Goal: Transaction & Acquisition: Obtain resource

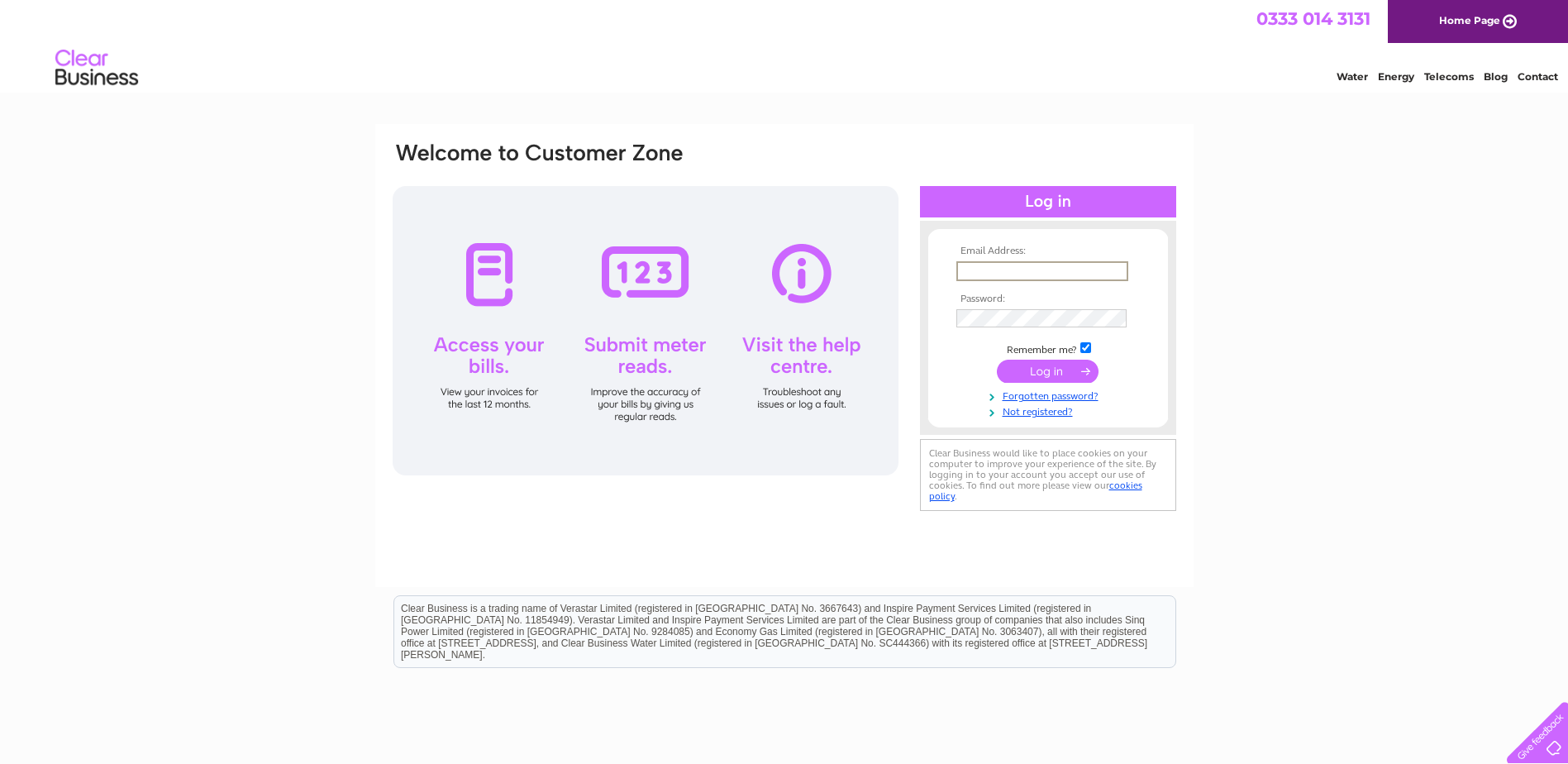
click at [966, 271] on input "text" at bounding box center [1042, 271] width 172 height 20
type input "accounts@motive-offshore.com"
click at [1032, 379] on input "submit" at bounding box center [1048, 370] width 101 height 24
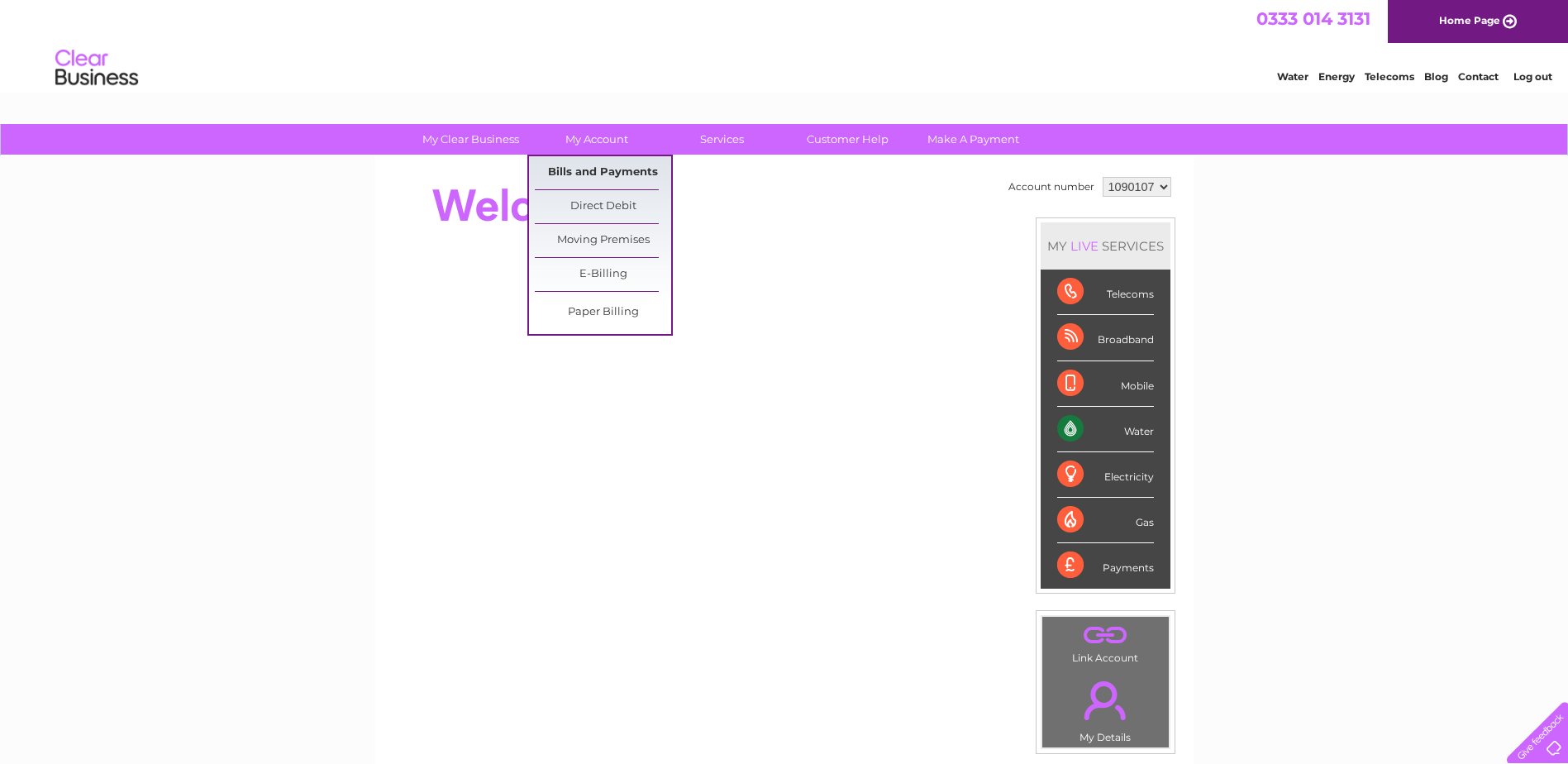
click at [609, 172] on link "Bills and Payments" at bounding box center [603, 173] width 137 height 33
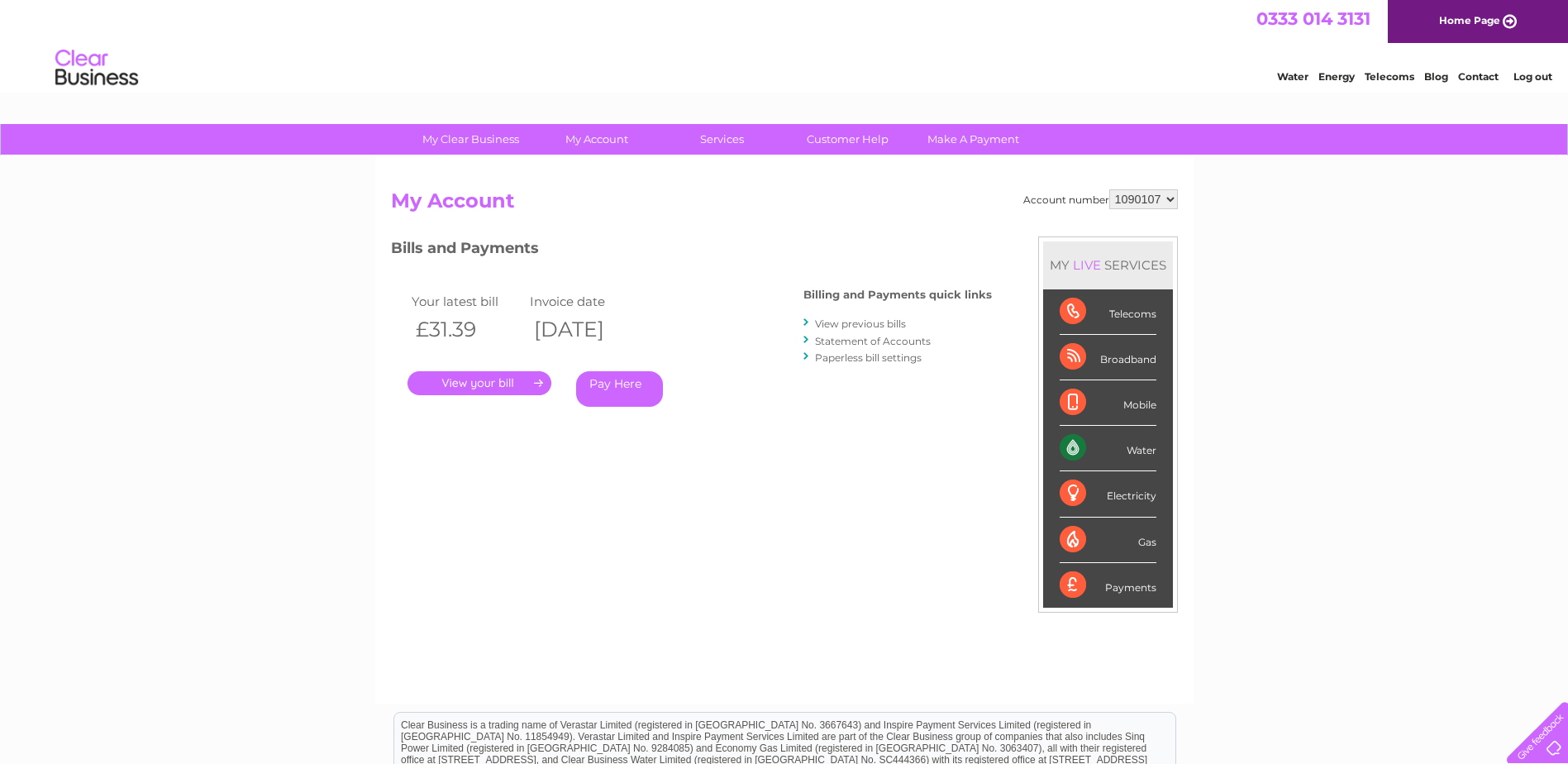
click at [490, 381] on link "." at bounding box center [479, 382] width 144 height 24
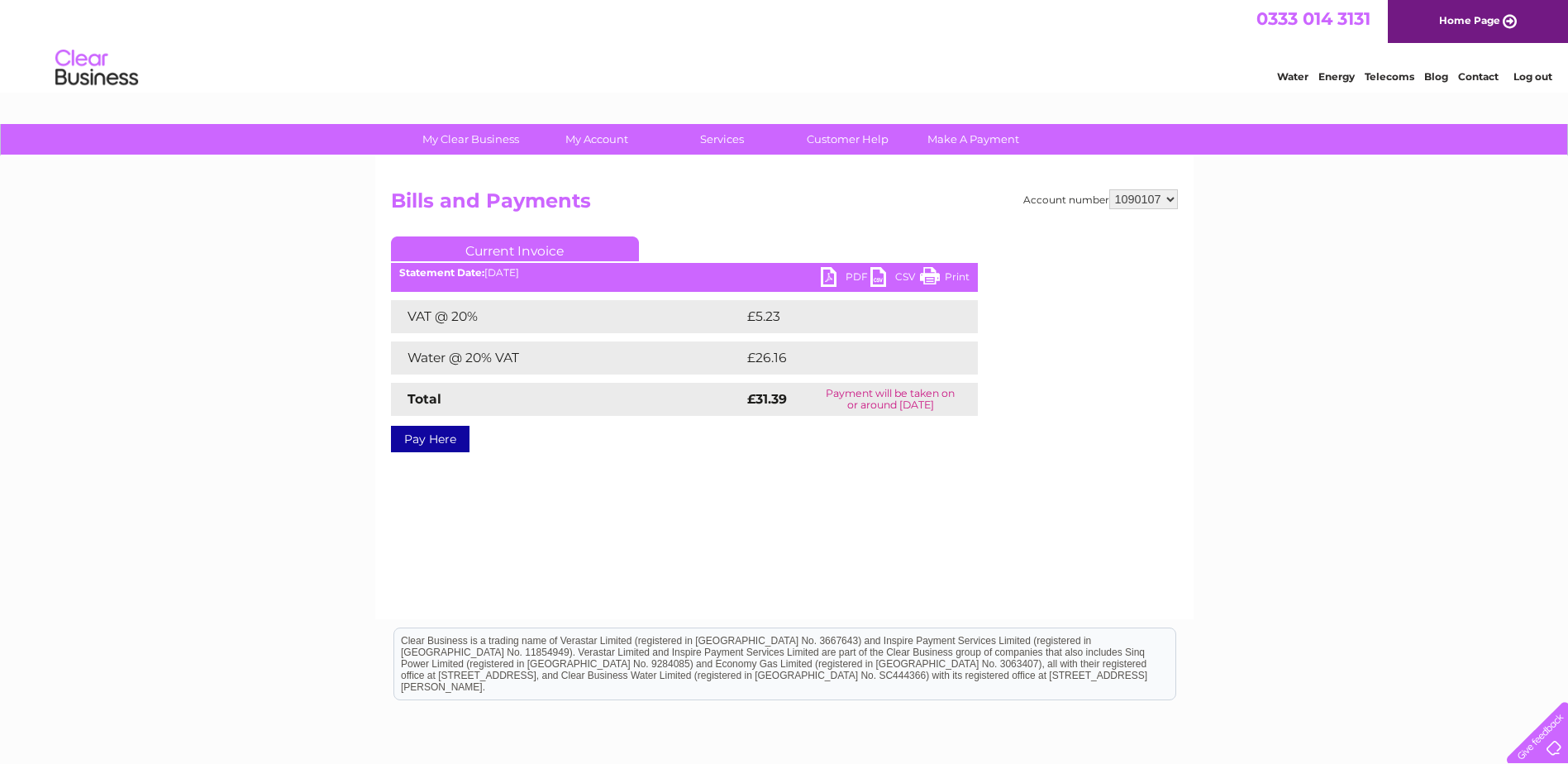
click at [824, 273] on link "PDF" at bounding box center [846, 278] width 49 height 24
click at [1526, 80] on link "Log out" at bounding box center [1534, 76] width 39 height 13
